Goal: Information Seeking & Learning: Find specific page/section

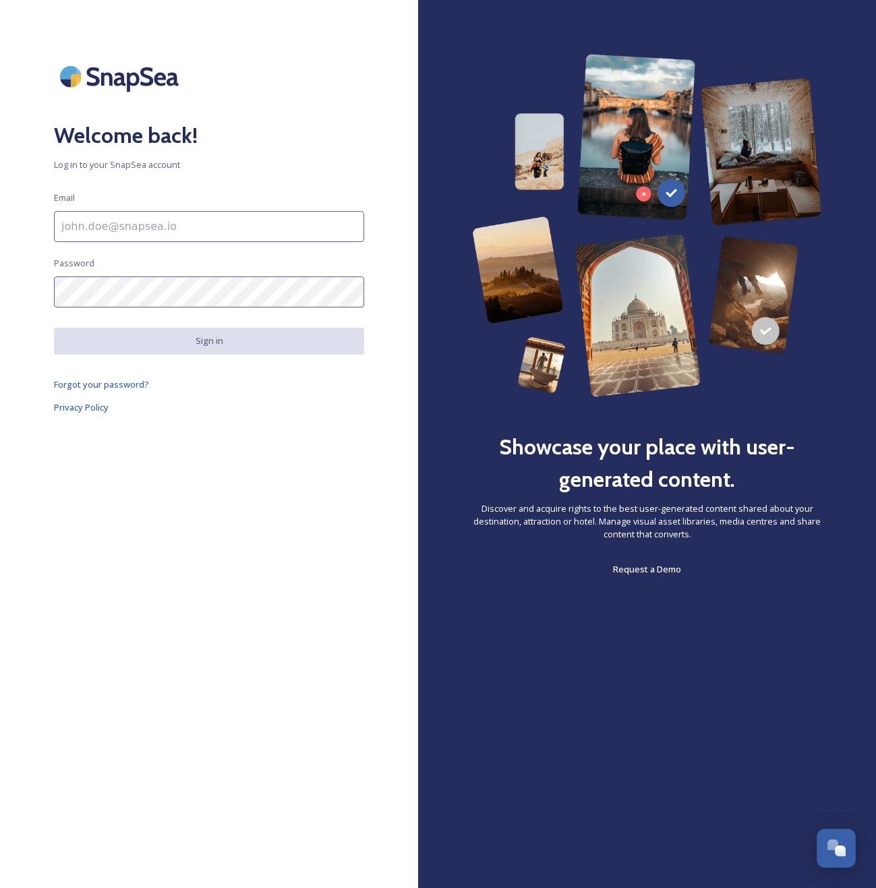
type input "[EMAIL_ADDRESS][DOMAIN_NAME]"
click at [254, 349] on button "Sign in" at bounding box center [209, 341] width 310 height 26
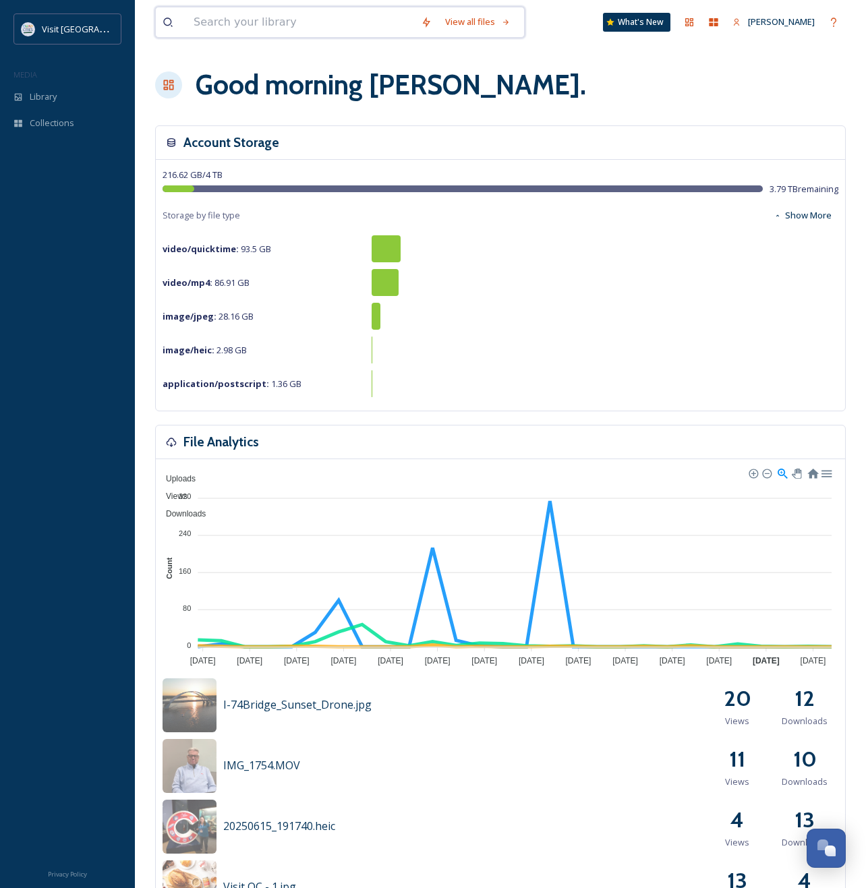
click at [341, 26] on input at bounding box center [300, 22] width 227 height 30
type input "fishing"
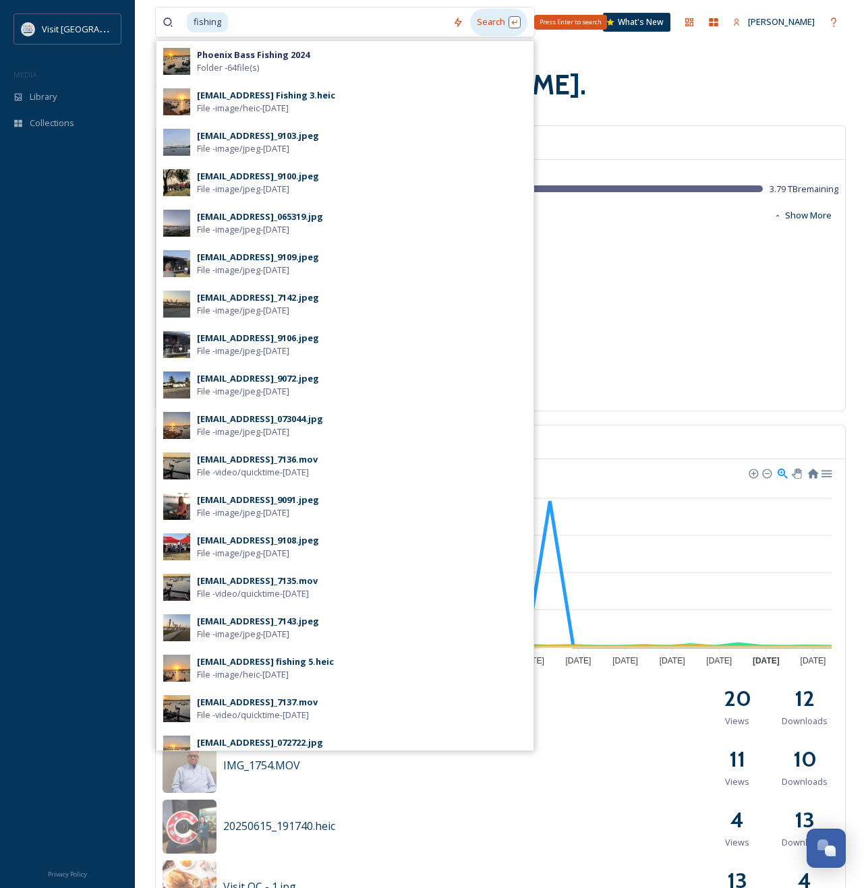
click at [517, 24] on div "Search Press Enter to search" at bounding box center [498, 22] width 57 height 26
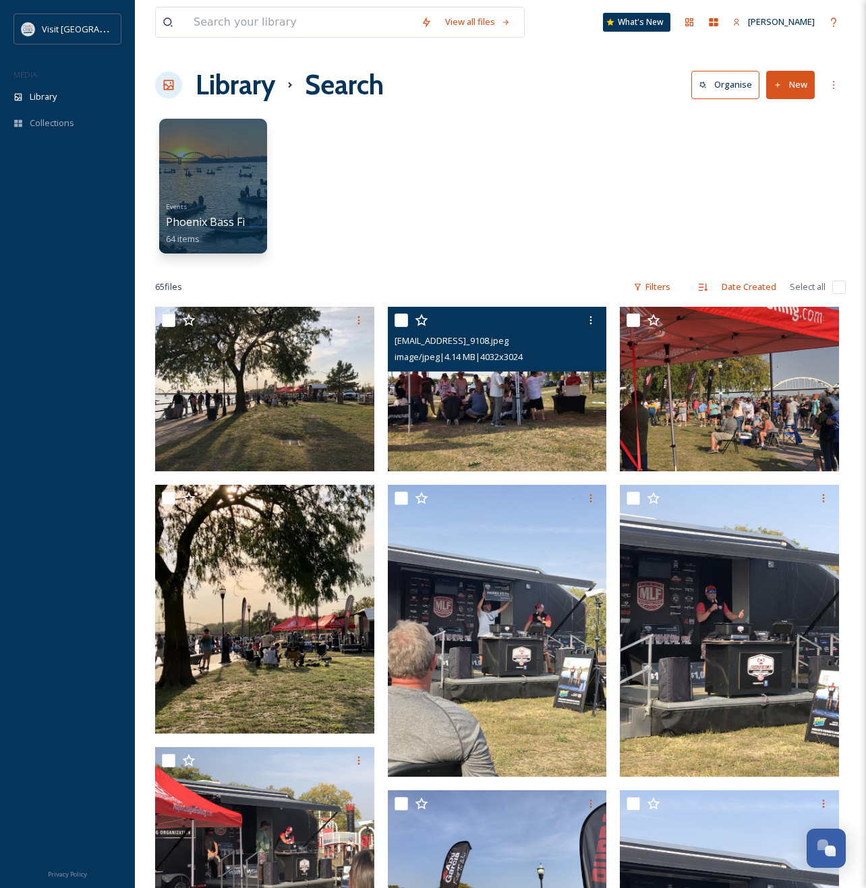
click at [541, 398] on img at bounding box center [497, 389] width 219 height 165
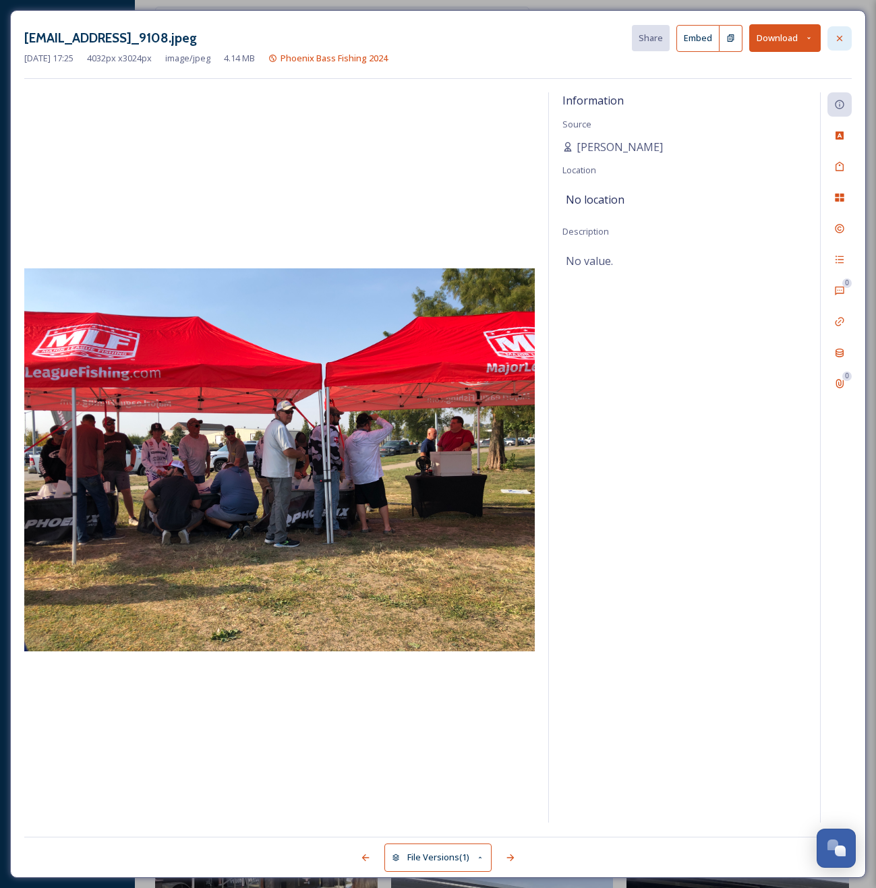
click at [831, 36] on div at bounding box center [839, 38] width 24 height 24
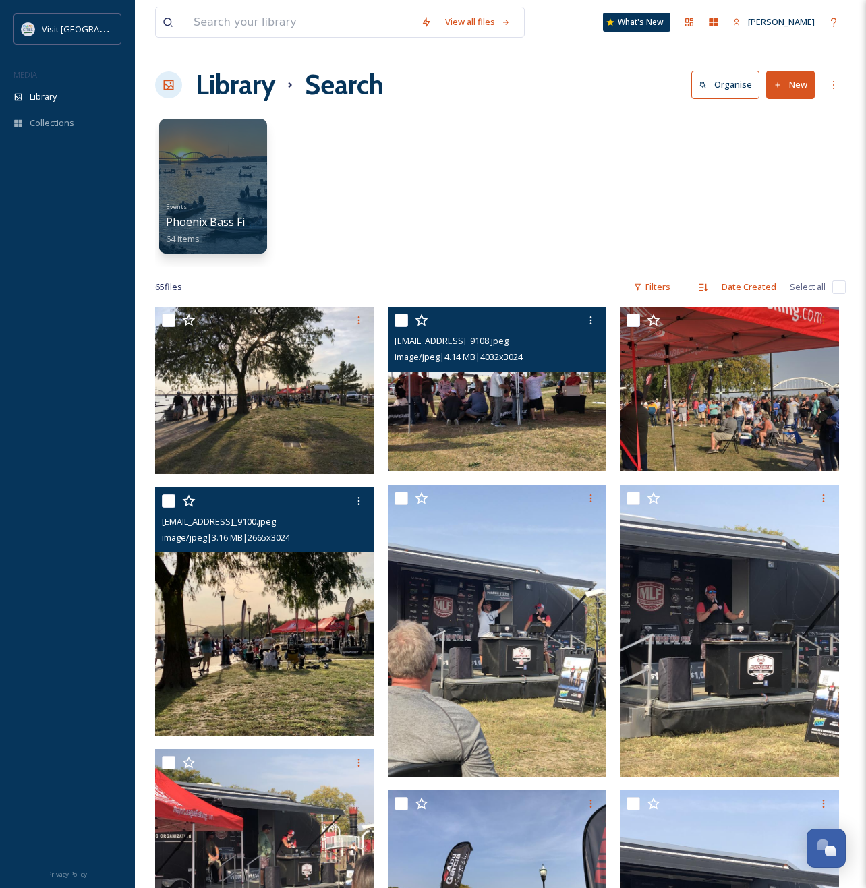
click at [260, 594] on img at bounding box center [264, 612] width 219 height 249
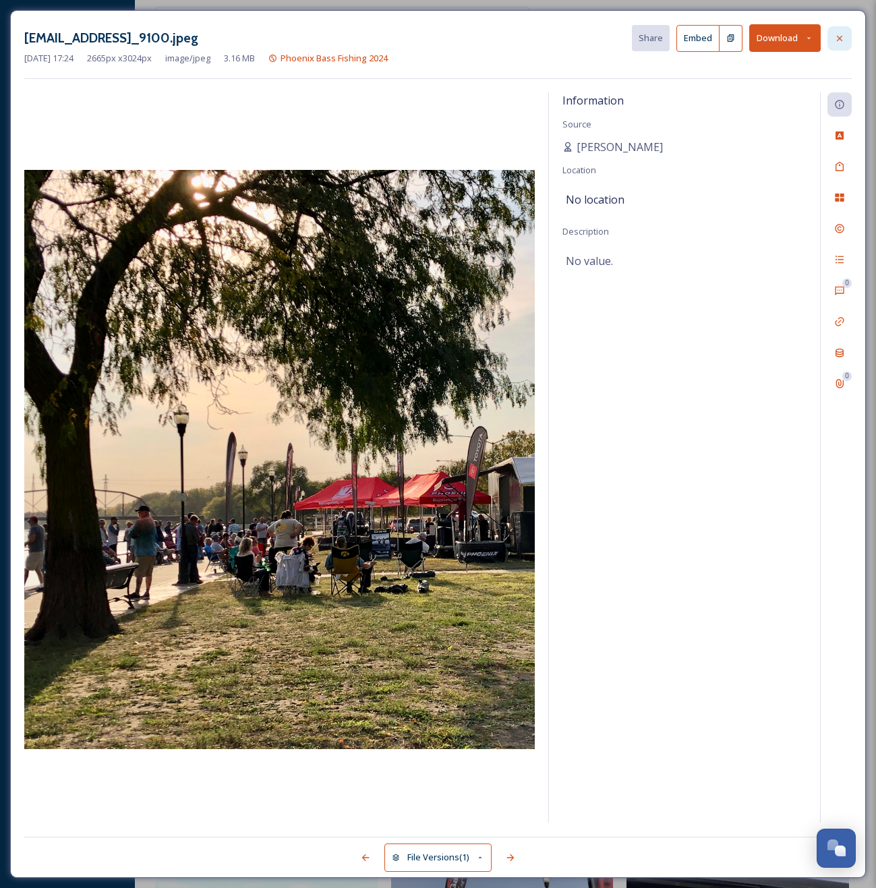
click at [843, 37] on icon at bounding box center [839, 38] width 11 height 11
